Goal: Task Accomplishment & Management: Manage account settings

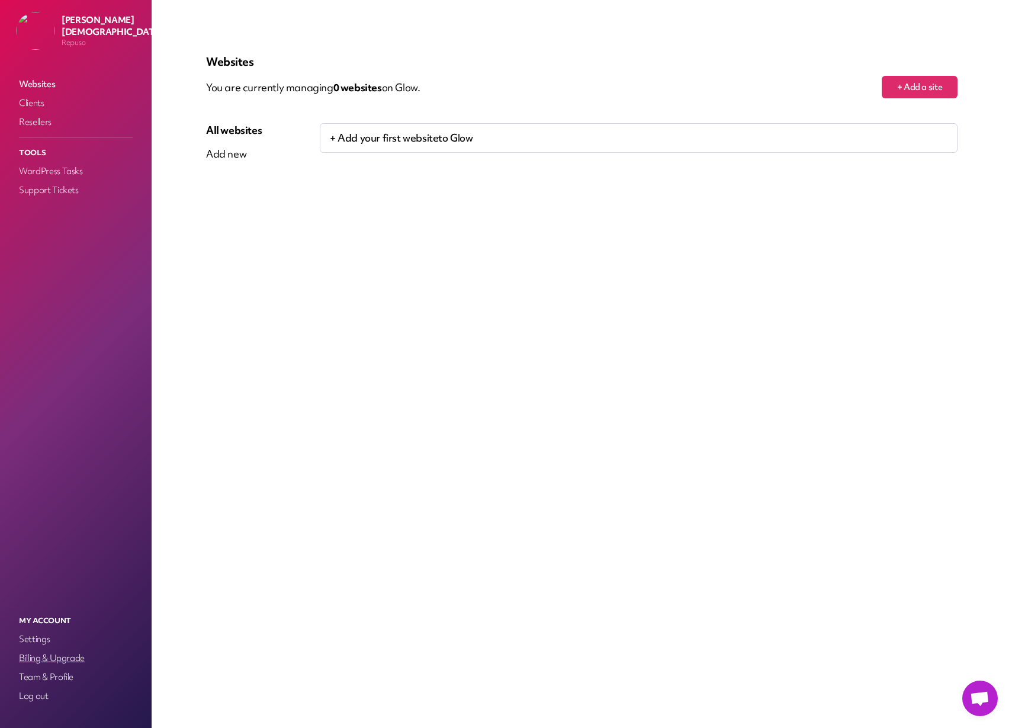
click at [63, 660] on link "Billing & Upgrade" at bounding box center [76, 658] width 118 height 17
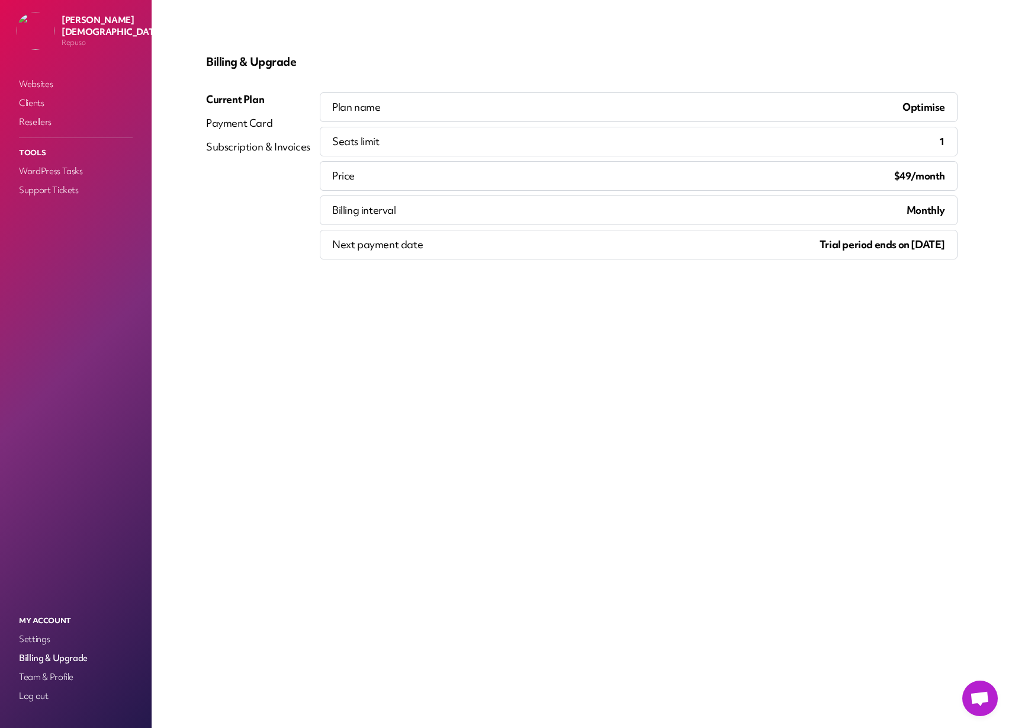
click at [236, 123] on div "Payment Card" at bounding box center [258, 123] width 104 height 14
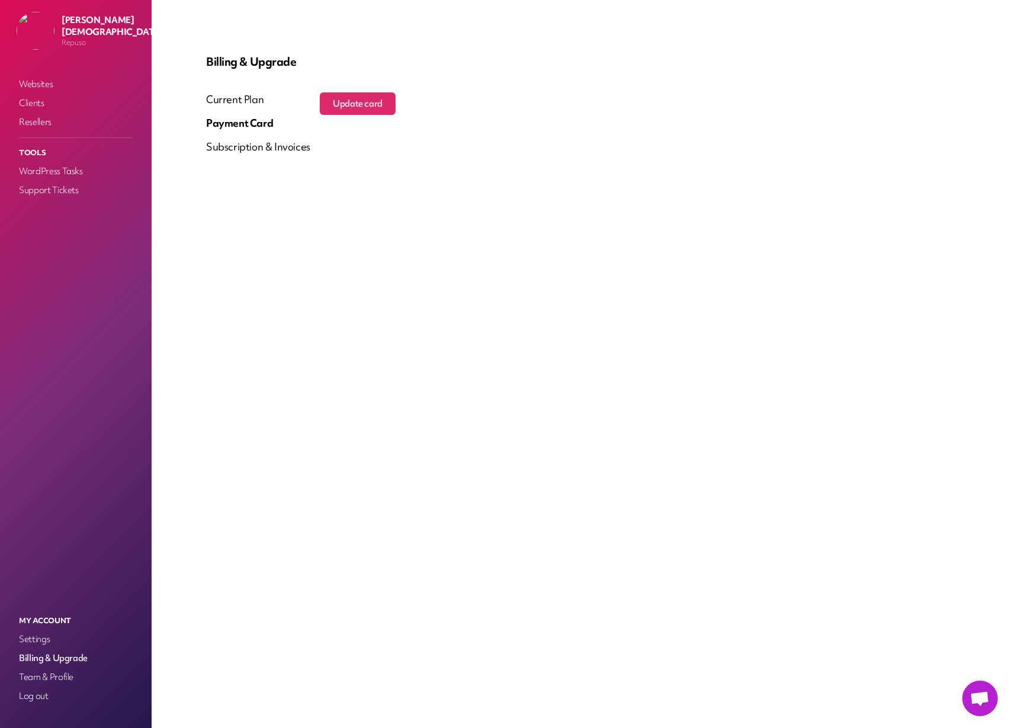
click at [253, 147] on div "Subscription & Invoices" at bounding box center [258, 147] width 104 height 14
click at [350, 109] on button "Update card" at bounding box center [358, 103] width 76 height 23
click at [356, 231] on div "Billing & Upgrade Current Plan Payment Card Subscription & Invoices Update card" at bounding box center [582, 363] width 808 height 671
click at [231, 100] on div "Current Plan" at bounding box center [258, 99] width 104 height 14
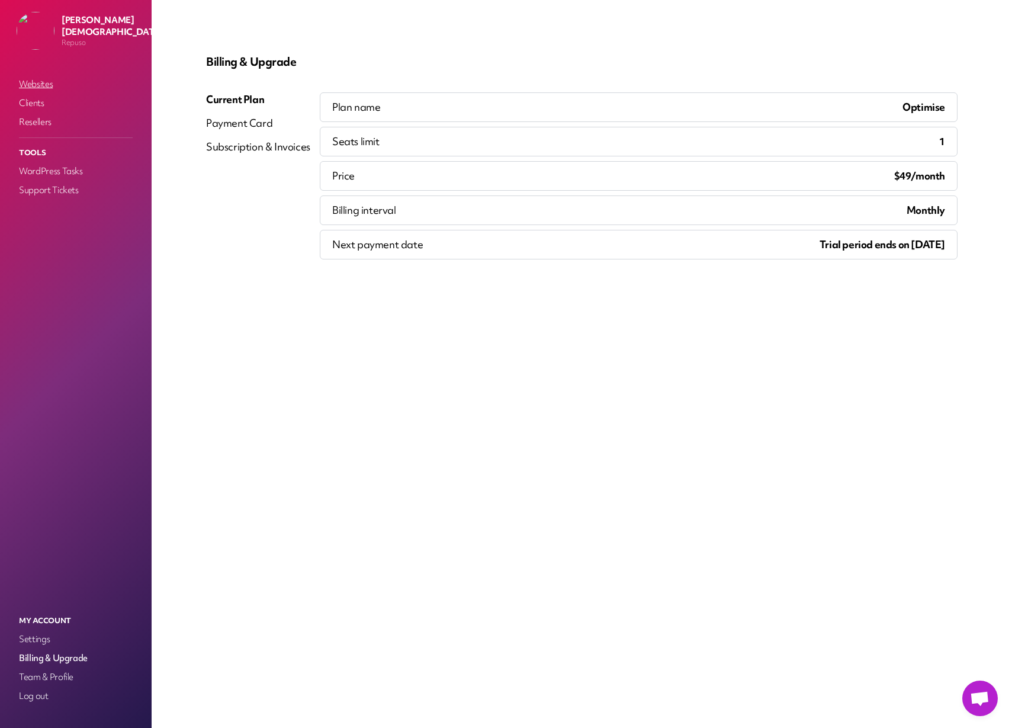
click at [39, 83] on link "Websites" at bounding box center [76, 84] width 118 height 17
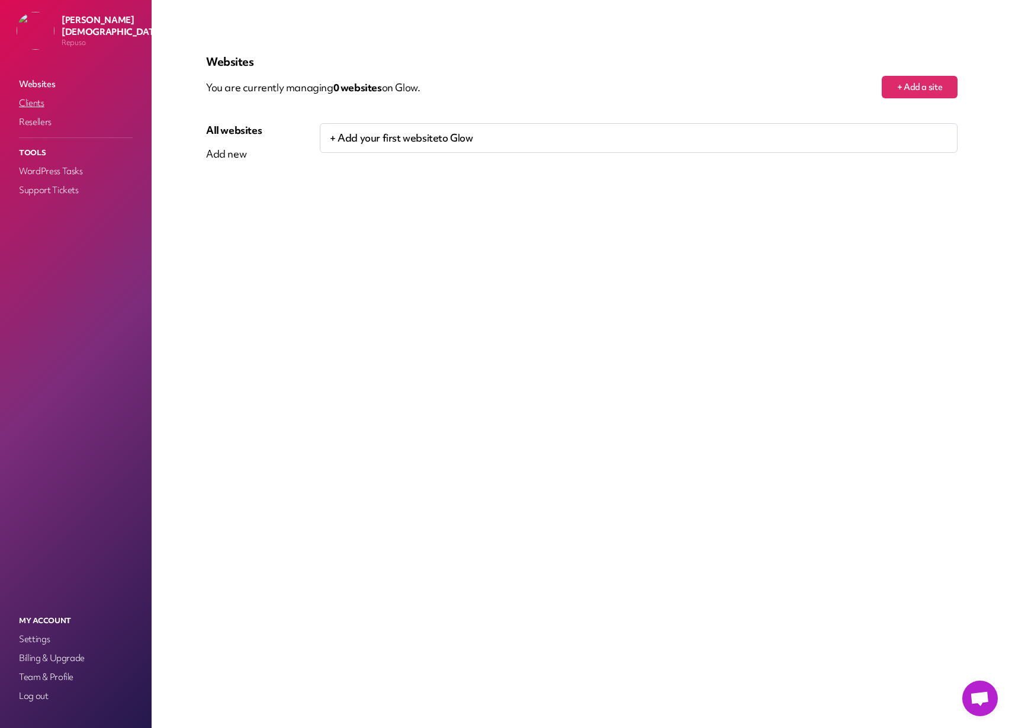
click at [37, 104] on link "Clients" at bounding box center [76, 103] width 118 height 17
click at [38, 639] on link "Settings" at bounding box center [76, 639] width 118 height 17
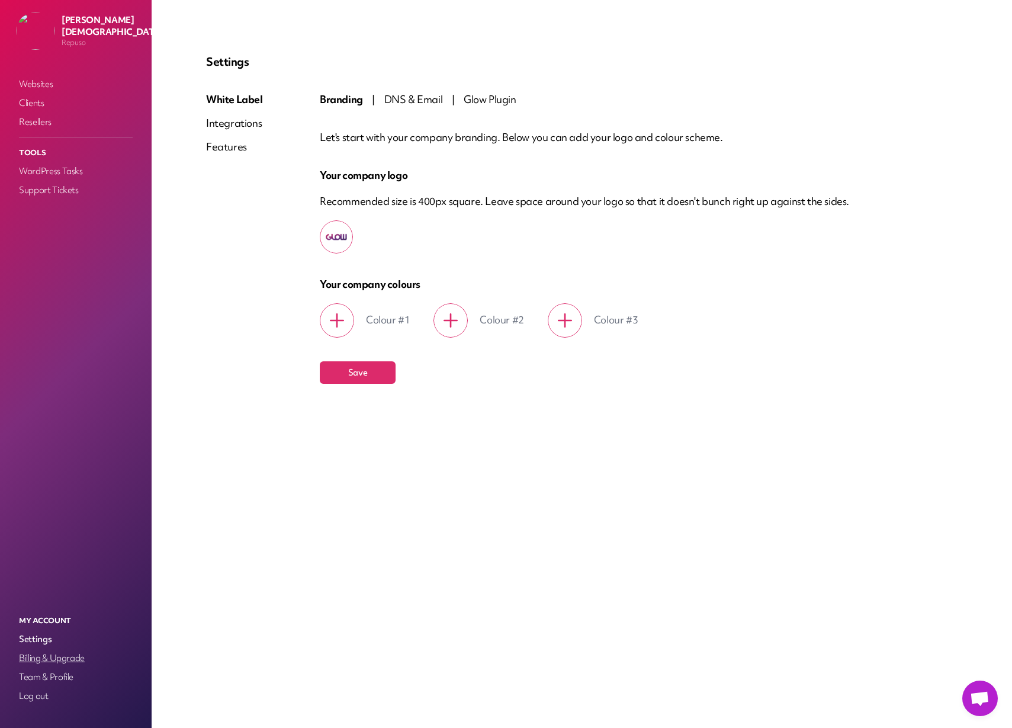
click at [72, 655] on link "Billing & Upgrade" at bounding box center [76, 658] width 118 height 17
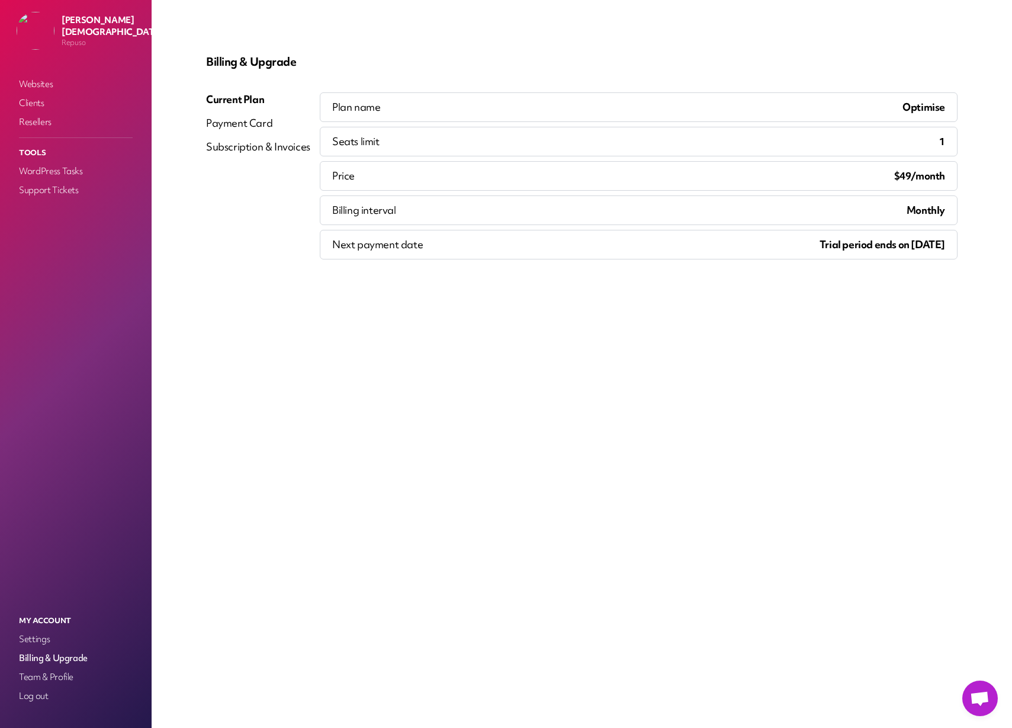
click at [590, 64] on p "Billing & Upgrade" at bounding box center [581, 61] width 751 height 14
